Goal: Task Accomplishment & Management: Use online tool/utility

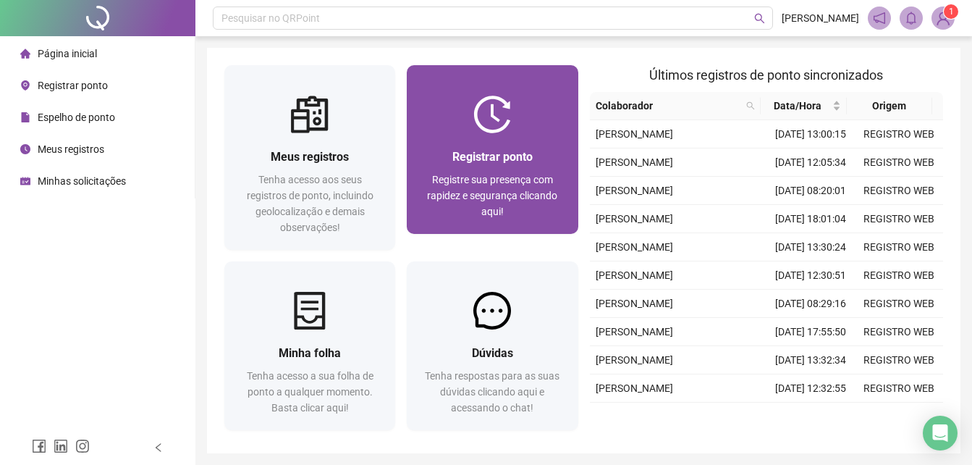
click at [486, 132] on img at bounding box center [492, 115] width 38 height 38
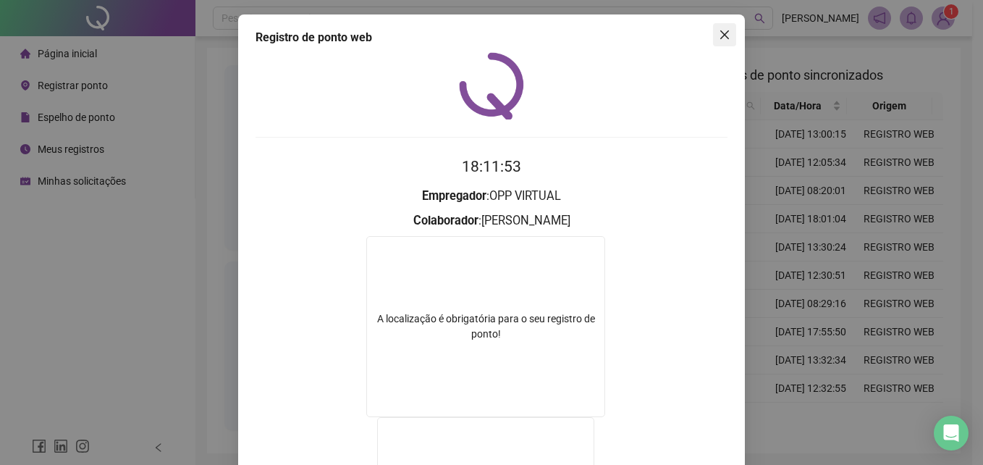
click at [725, 38] on icon "close" at bounding box center [725, 35] width 12 height 12
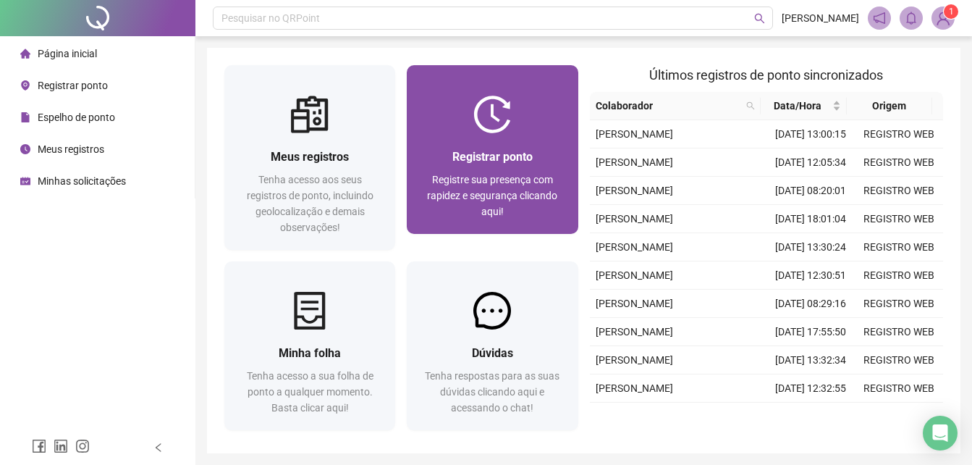
click at [550, 111] on div at bounding box center [492, 115] width 171 height 38
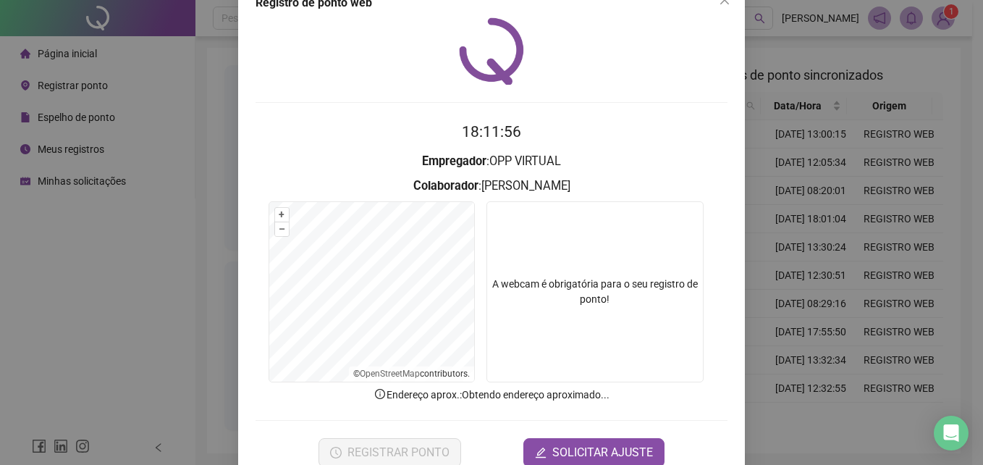
scroll to position [69, 0]
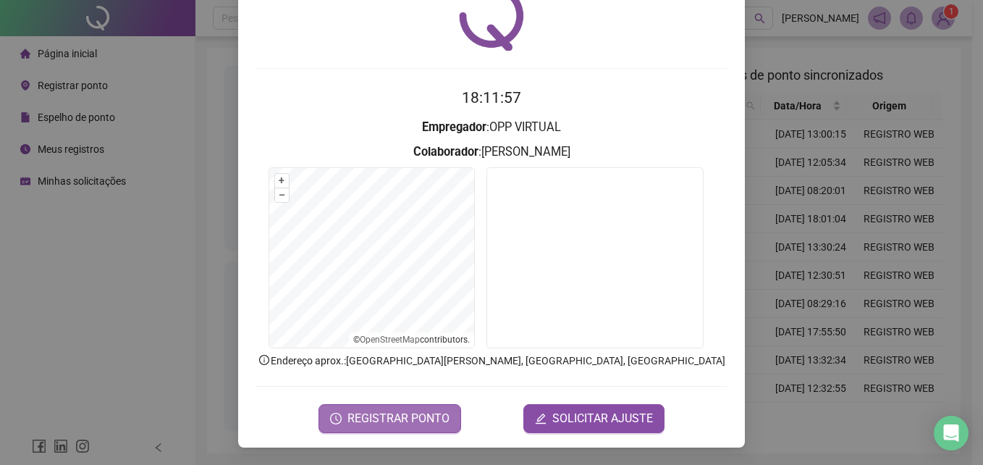
click at [414, 416] on span "REGISTRAR PONTO" at bounding box center [398, 418] width 102 height 17
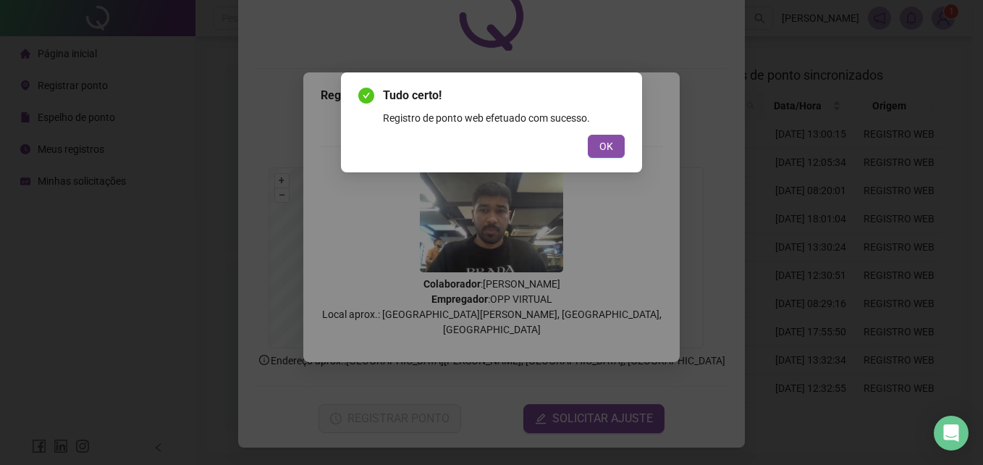
drag, startPoint x: 592, startPoint y: 153, endPoint x: 614, endPoint y: 144, distance: 24.3
click at [593, 152] on button "OK" at bounding box center [606, 146] width 37 height 23
